Goal: Task Accomplishment & Management: Complete application form

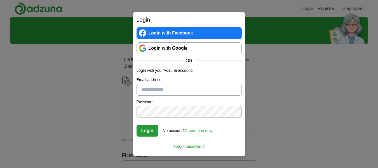
type input "**********"
click at [152, 129] on button "Login" at bounding box center [147, 130] width 22 height 12
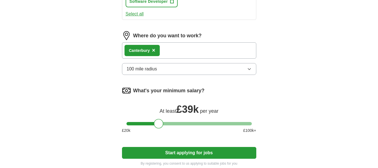
scroll to position [326, 0]
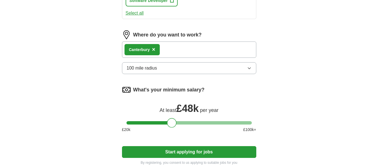
drag, startPoint x: 161, startPoint y: 121, endPoint x: 174, endPoint y: 121, distance: 13.4
click at [174, 121] on div at bounding box center [172, 123] width 10 height 10
drag, startPoint x: 174, startPoint y: 121, endPoint x: 162, endPoint y: 122, distance: 12.4
click at [162, 122] on div at bounding box center [160, 123] width 10 height 10
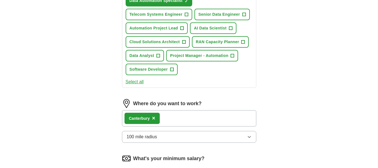
scroll to position [258, 0]
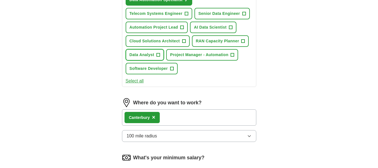
click at [158, 55] on span "+" at bounding box center [157, 55] width 3 height 4
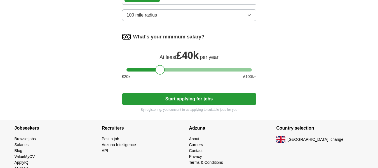
scroll to position [381, 0]
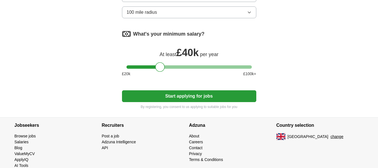
click at [193, 93] on button "Start applying for jobs" at bounding box center [189, 96] width 134 height 12
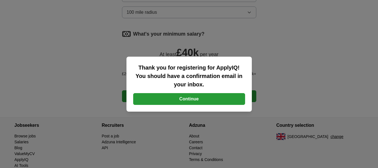
click at [201, 101] on button "Continue" at bounding box center [189, 99] width 112 height 12
